Goal: Task Accomplishment & Management: Check status

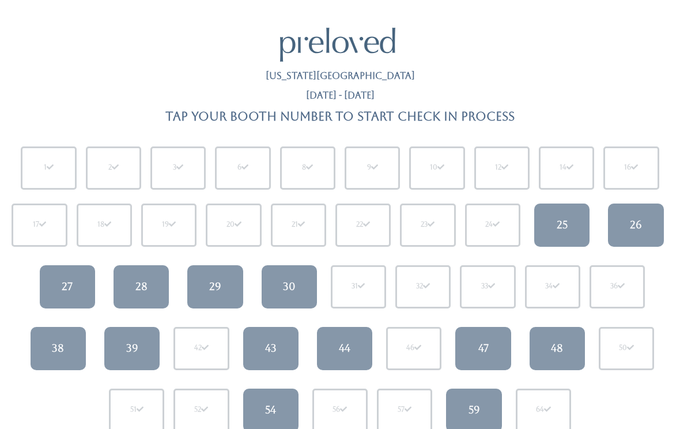
click at [133, 341] on div "39" at bounding box center [132, 348] width 12 height 15
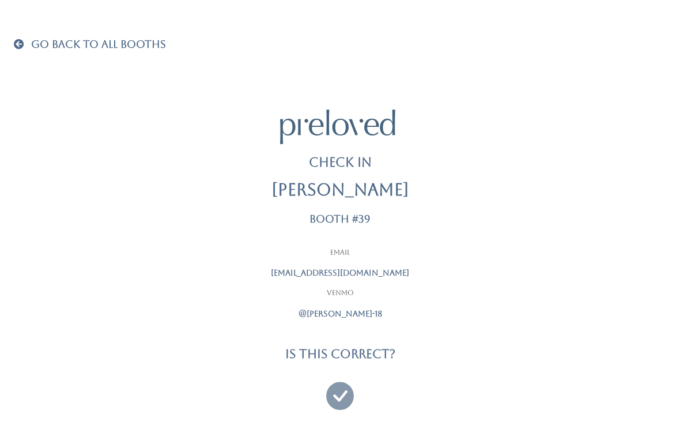
click at [337, 390] on icon at bounding box center [340, 390] width 28 height 39
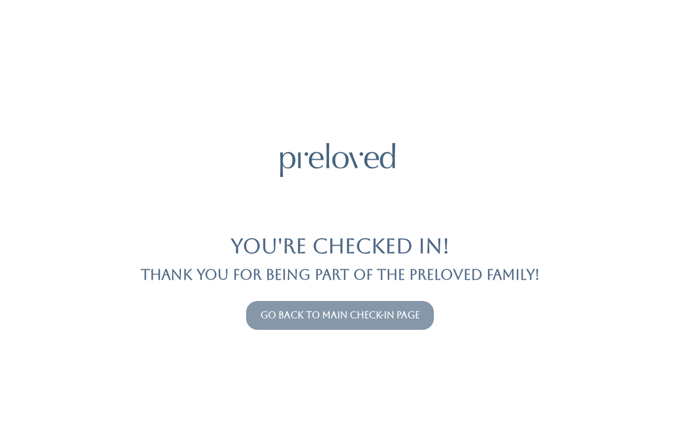
click at [341, 305] on button "Go back to main check-in page" at bounding box center [340, 315] width 188 height 29
click at [364, 318] on link "Go back to main check-in page" at bounding box center [340, 315] width 159 height 11
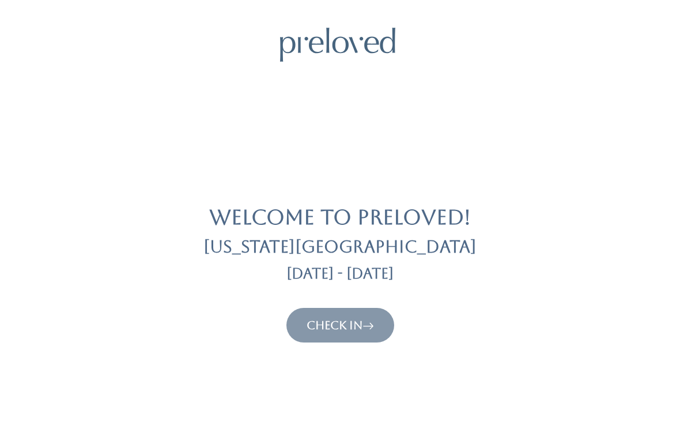
click at [341, 325] on link "Check In" at bounding box center [340, 325] width 67 height 14
